Goal: Task Accomplishment & Management: Manage account settings

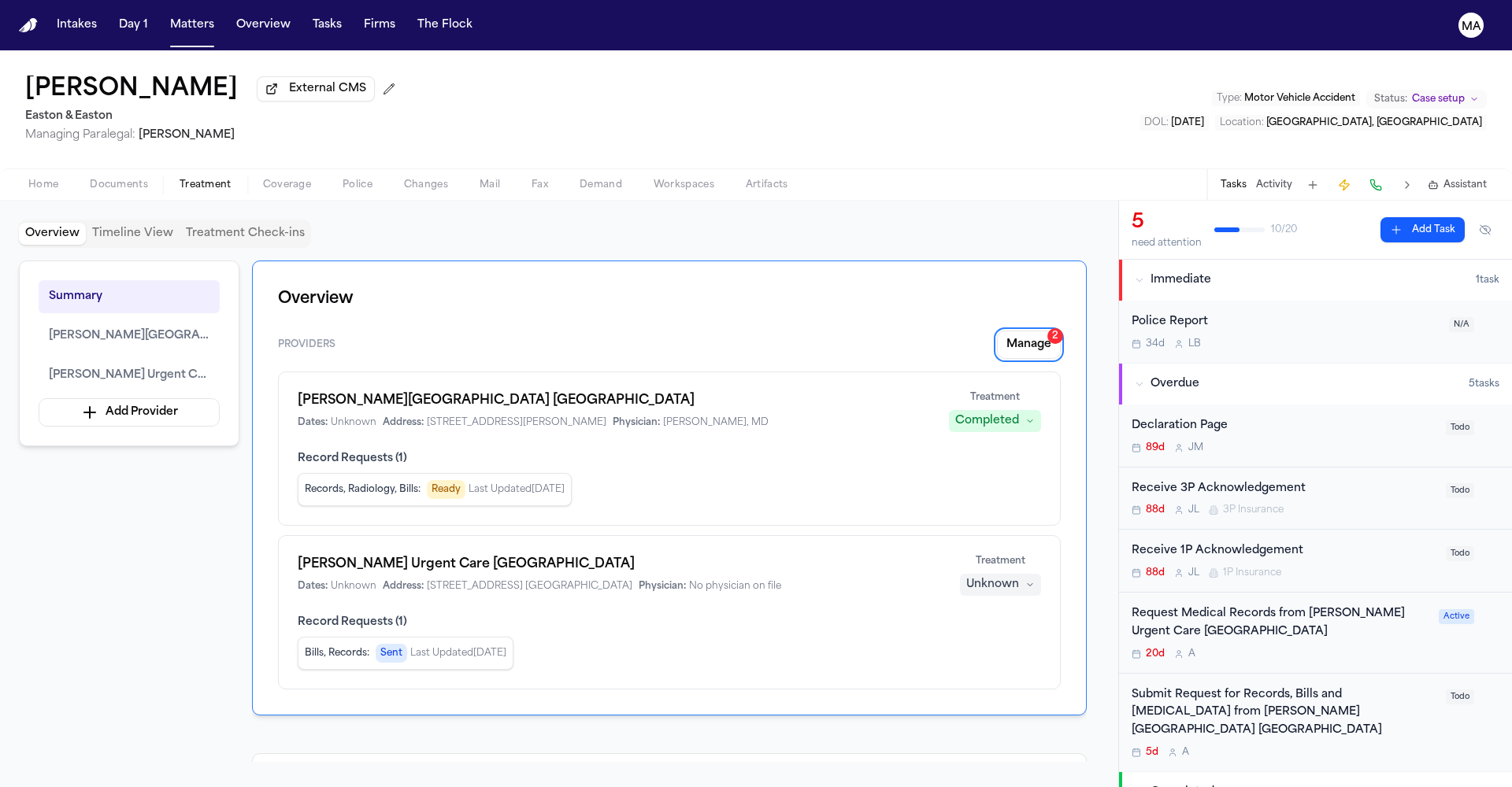
click at [295, 69] on div "[PERSON_NAME] External CMS Easton & Easton Managing Paralegal: [PERSON_NAME] Ty…" at bounding box center [756, 109] width 1512 height 119
click at [230, 15] on button "Overview" at bounding box center [263, 25] width 67 height 29
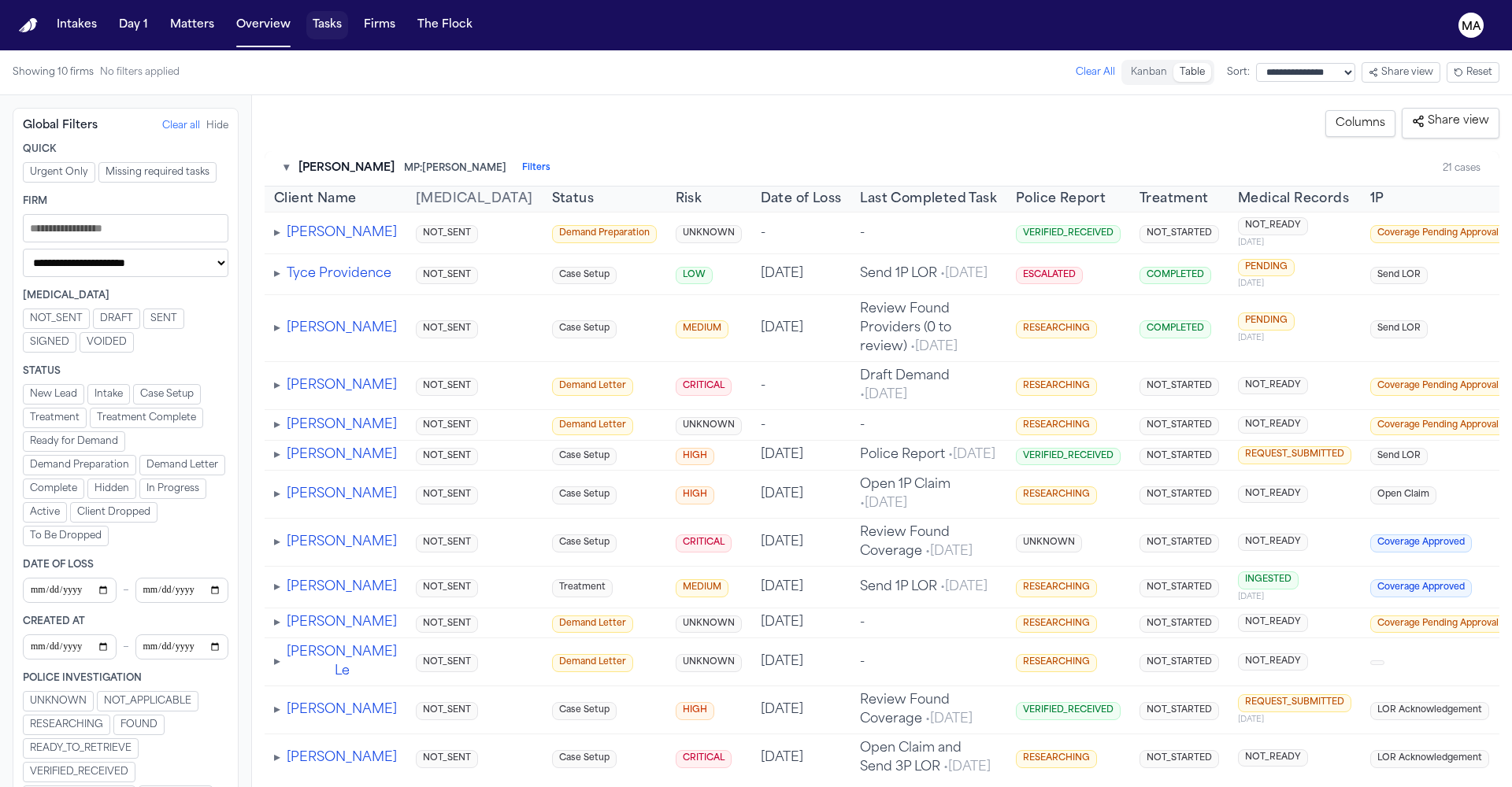
click at [306, 13] on button "Tasks" at bounding box center [327, 25] width 42 height 29
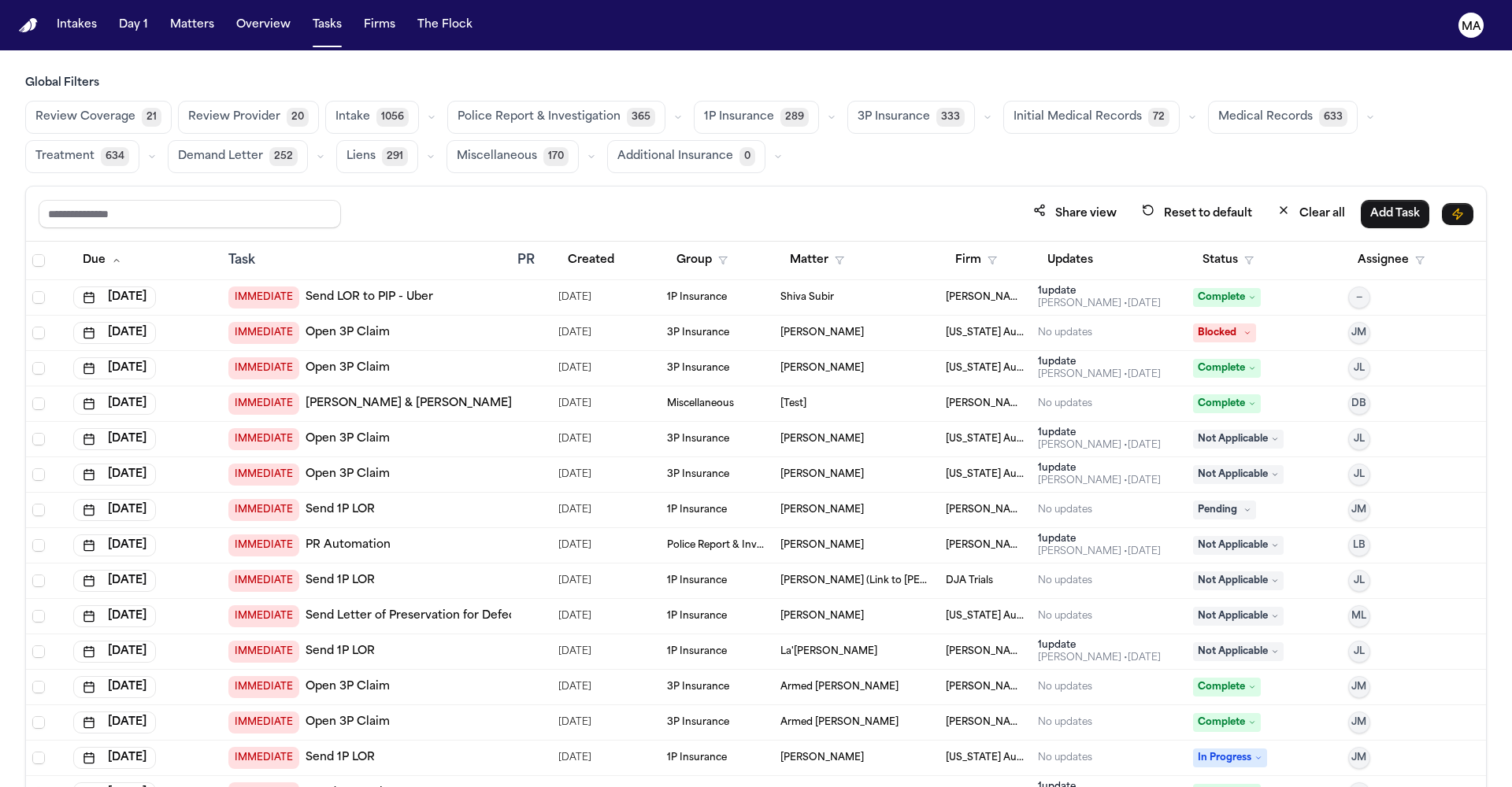
click at [1218, 109] on span "Medical Records" at bounding box center [1265, 117] width 94 height 16
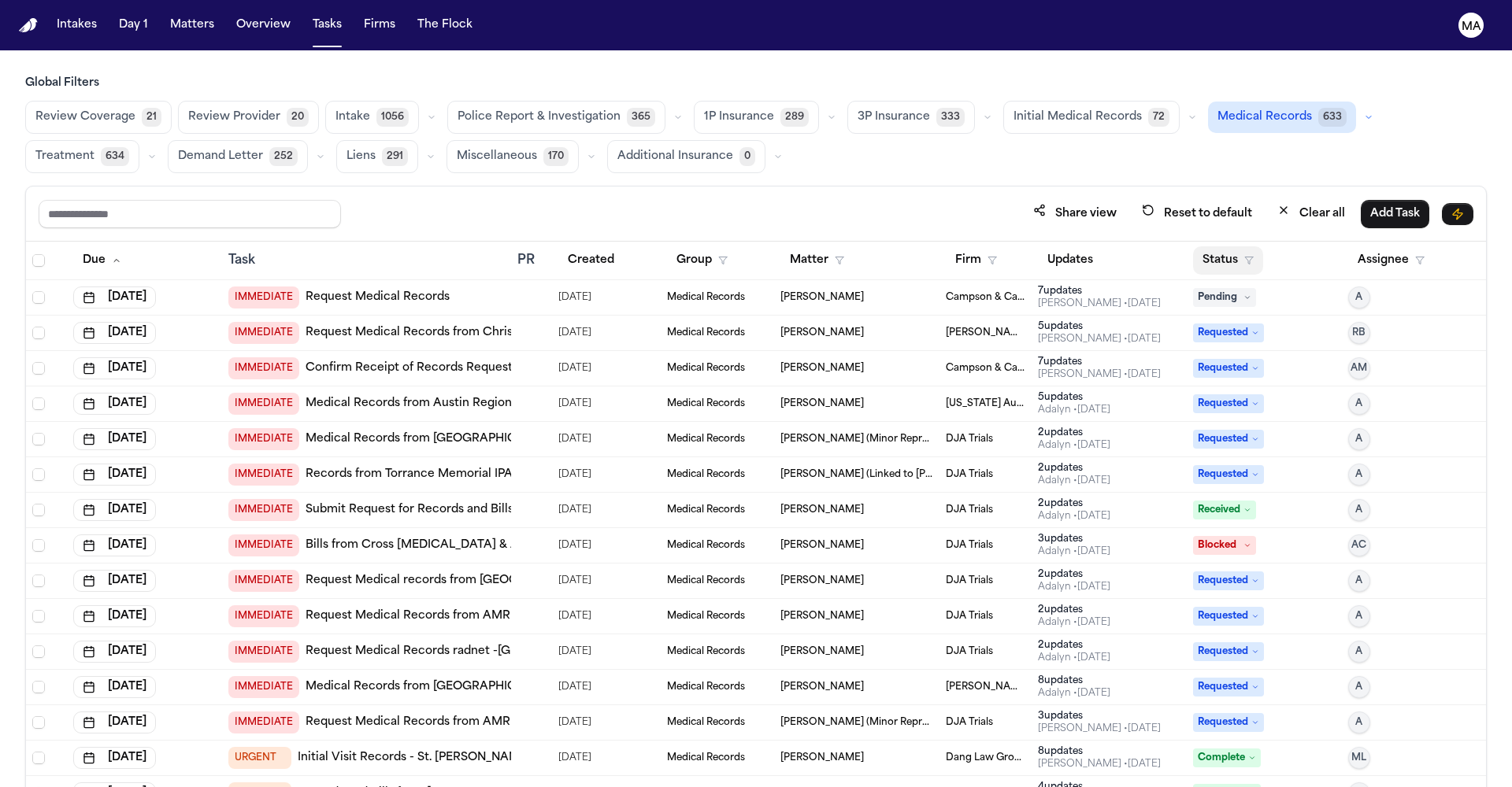
click at [1210, 246] on button "Status" at bounding box center [1228, 260] width 70 height 29
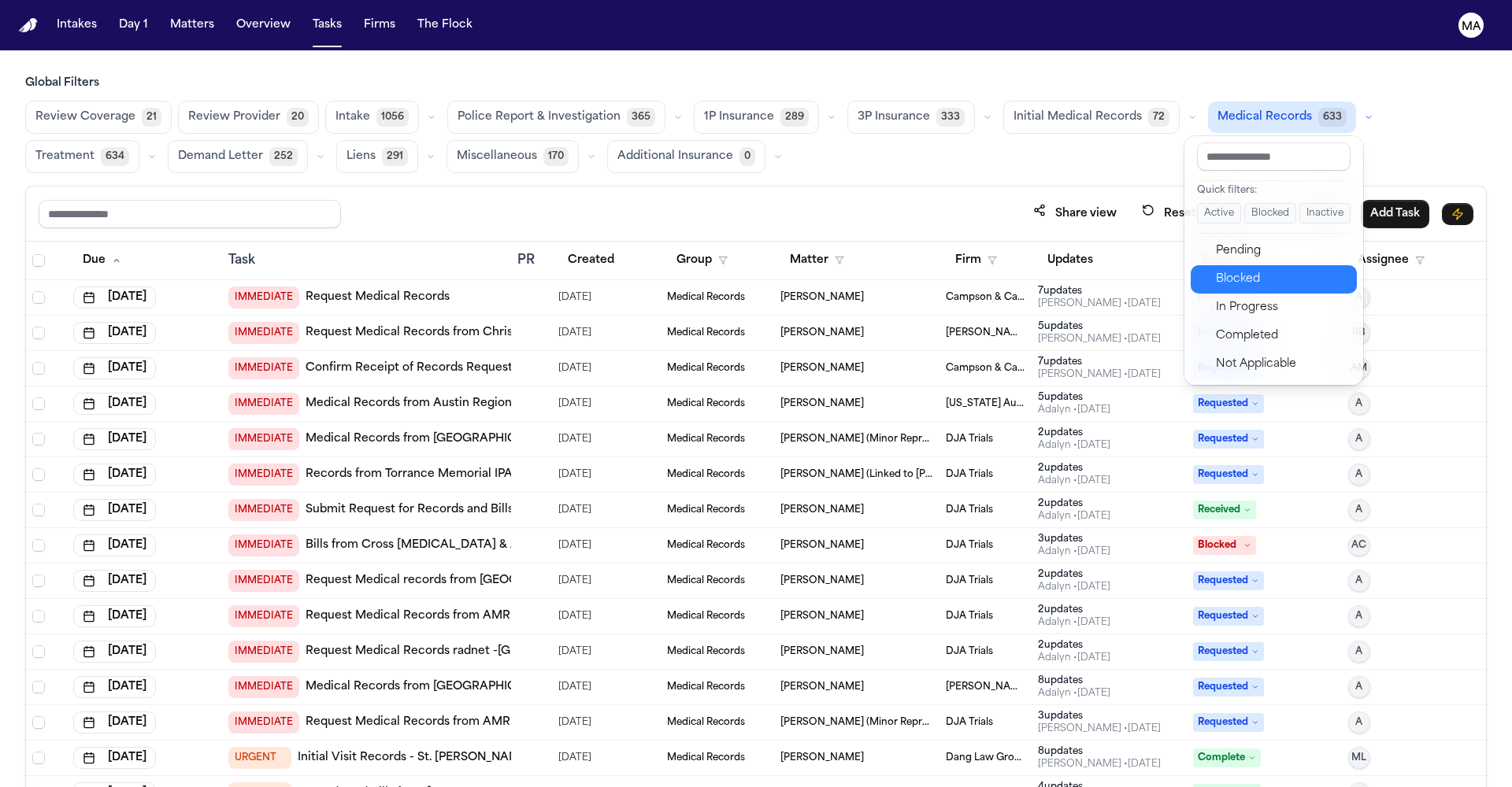
click at [1225, 242] on div "Pending" at bounding box center [1281, 251] width 131 height 19
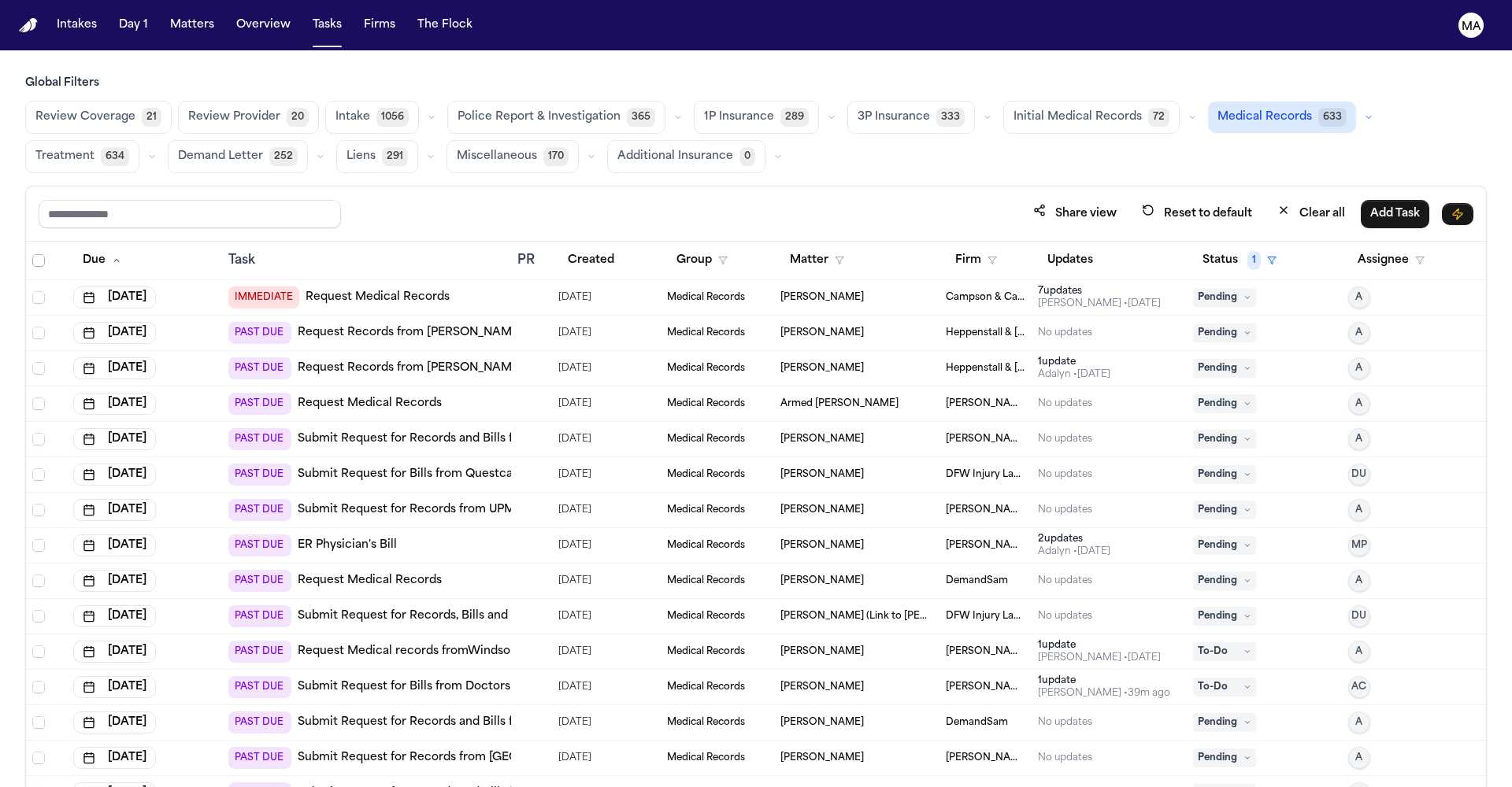
click at [32, 255] on span "Select all" at bounding box center [39, 261] width 13 height 13
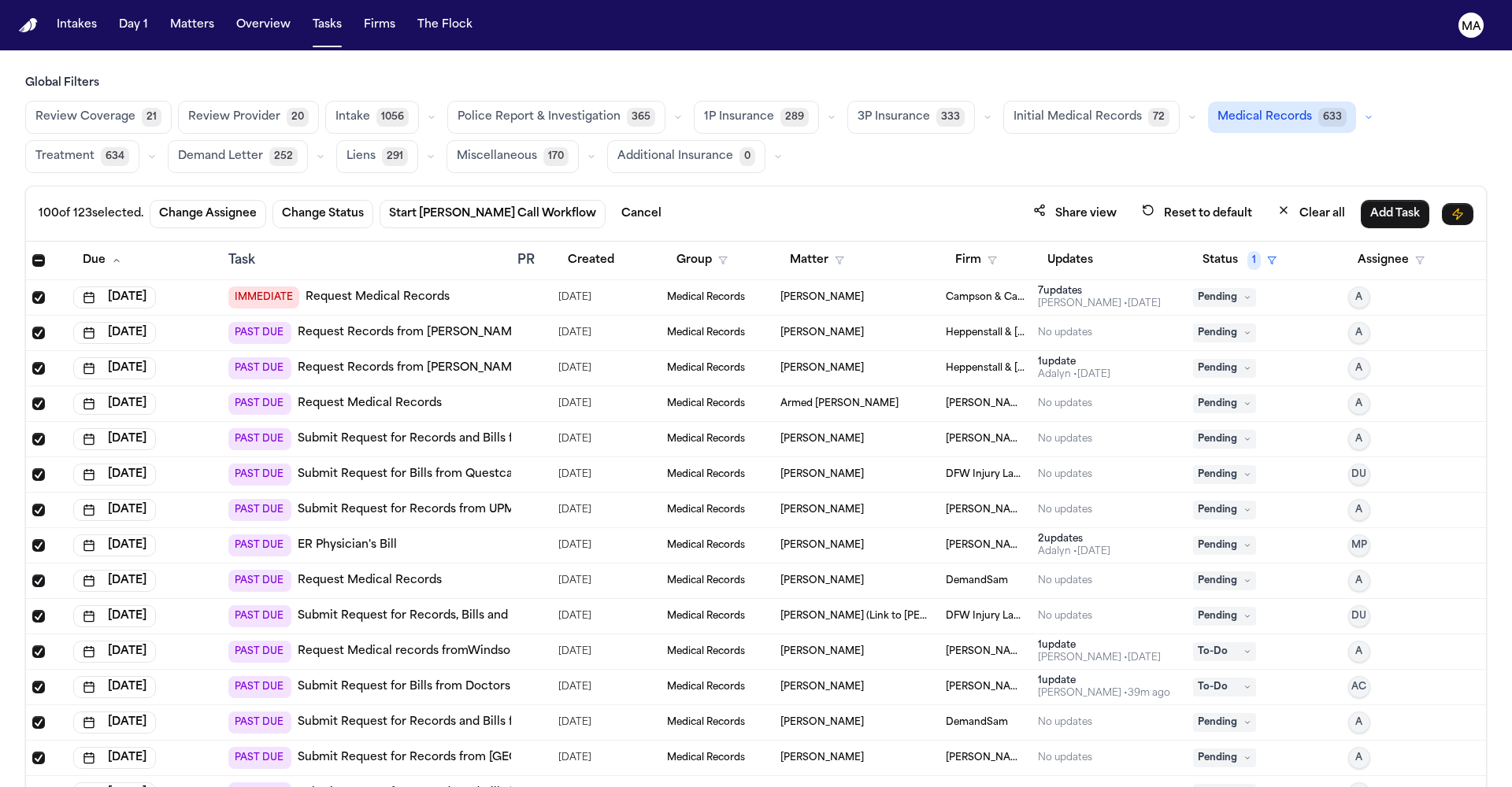
click at [26, 242] on th at bounding box center [46, 261] width 41 height 39
click at [32, 255] on span "Select all" at bounding box center [39, 261] width 13 height 13
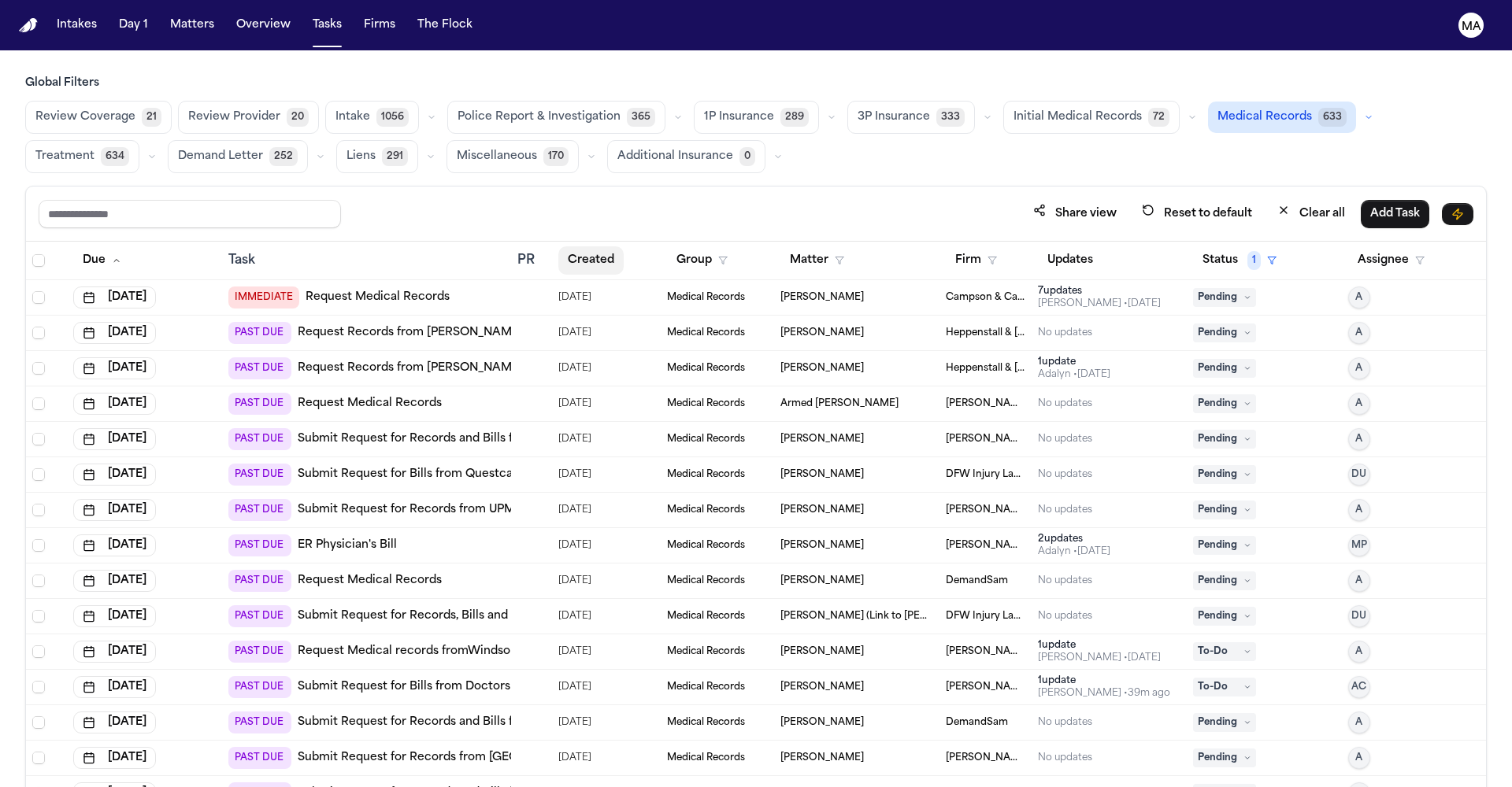
click at [563, 246] on button "Created" at bounding box center [591, 260] width 66 height 29
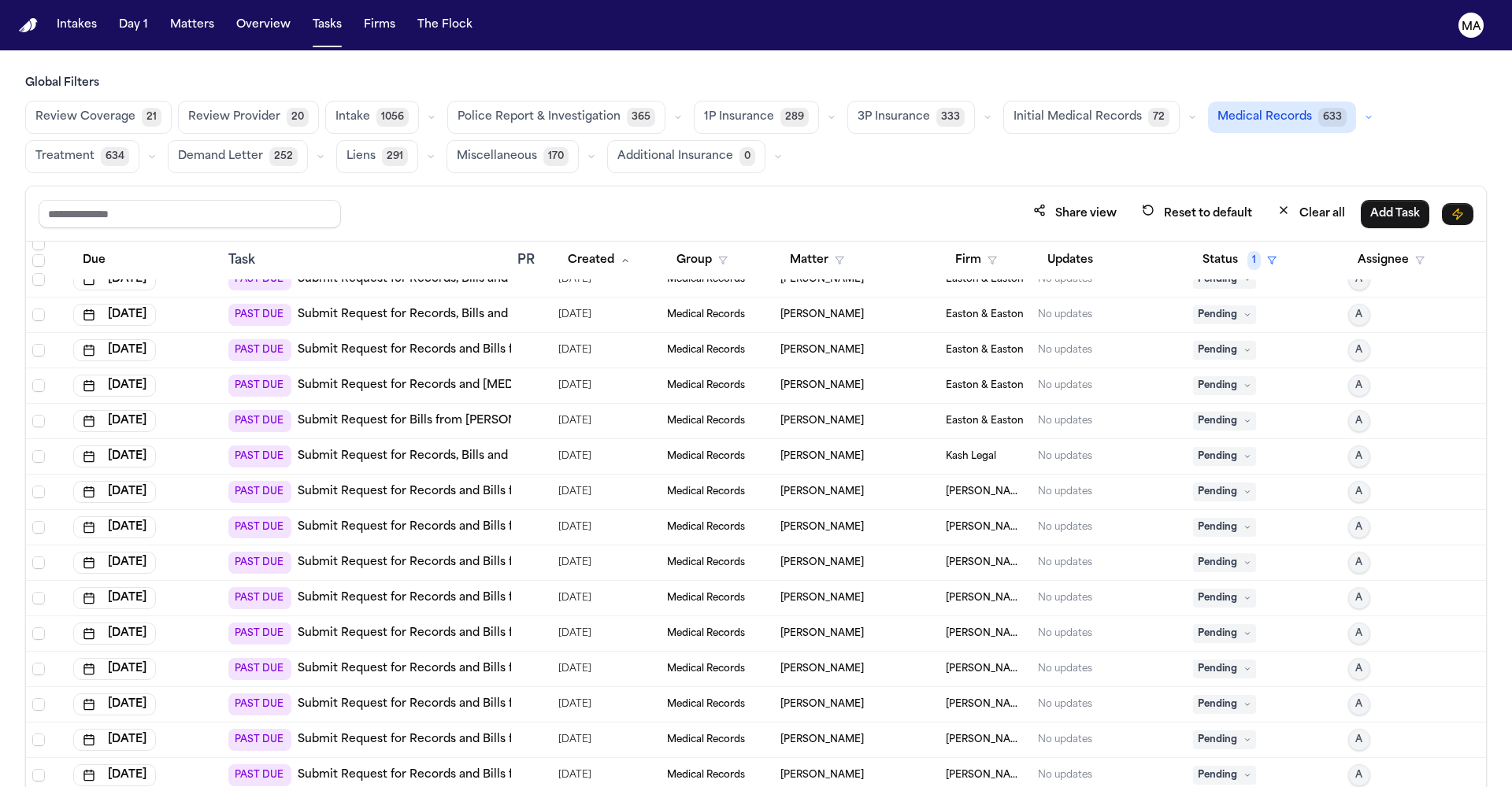
scroll to position [3762, 0]
